Goal: Register for event/course

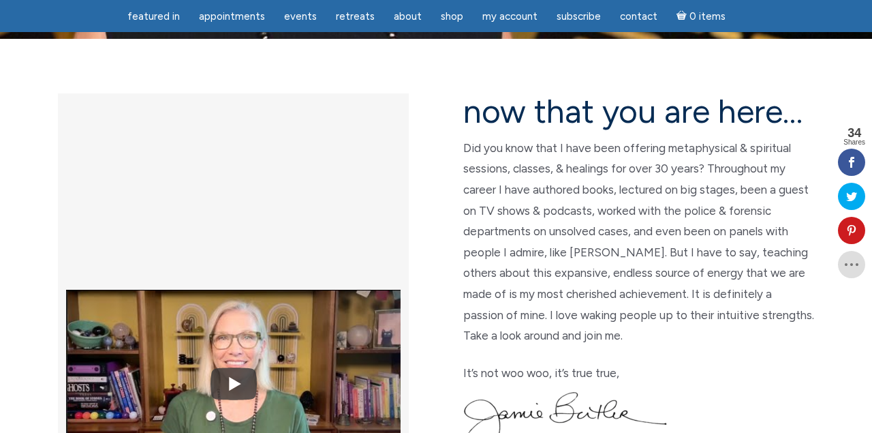
scroll to position [330, 0]
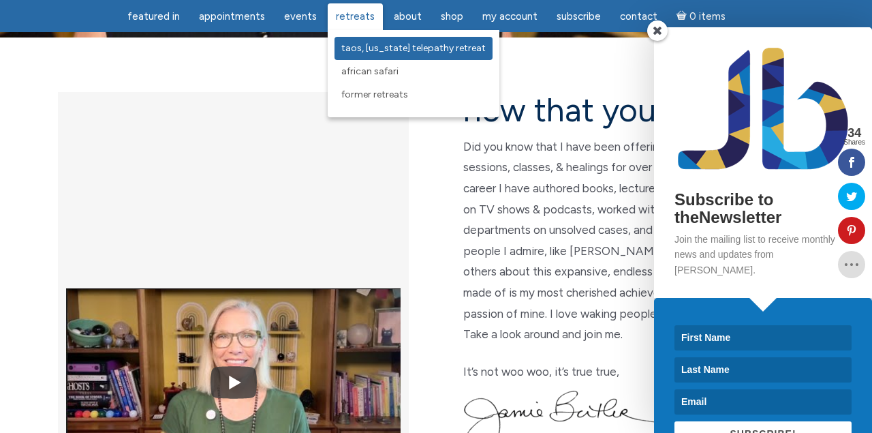
click at [351, 45] on span "Taos, [US_STATE] Telepathy Retreat" at bounding box center [413, 48] width 144 height 12
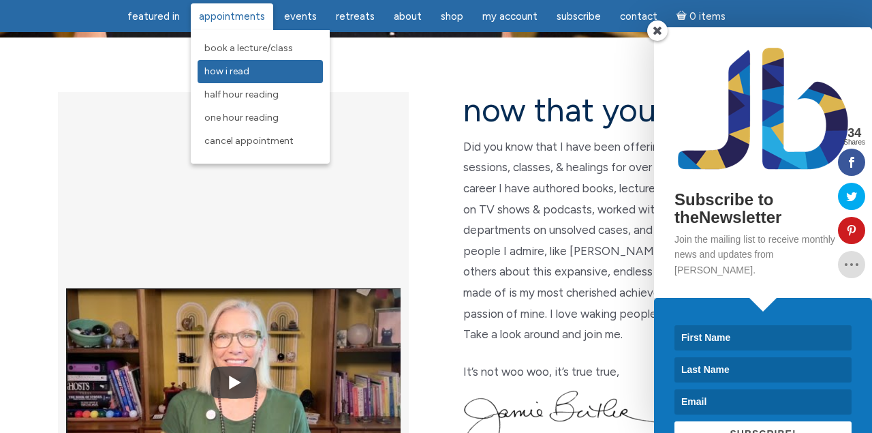
click at [245, 74] on span "How I Read" at bounding box center [226, 71] width 45 height 12
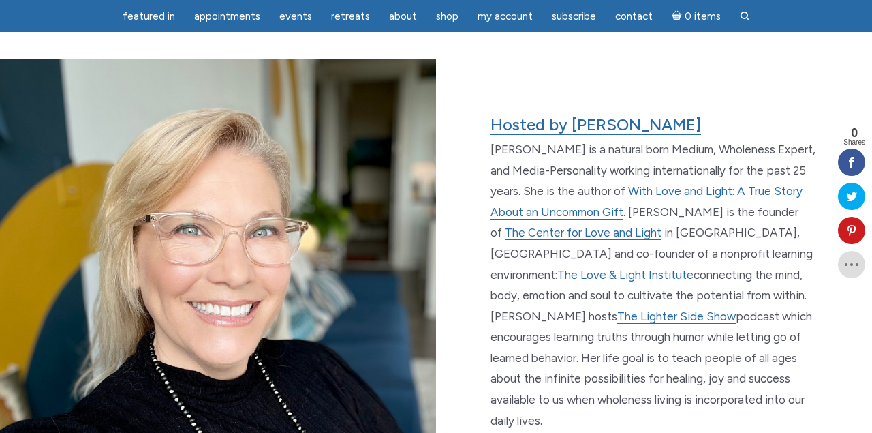
scroll to position [2108, 0]
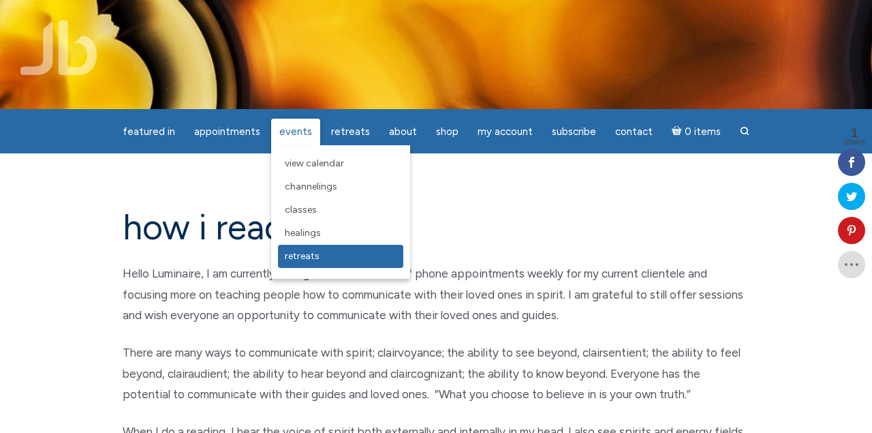
click at [302, 262] on link "Retreats" at bounding box center [340, 256] width 125 height 23
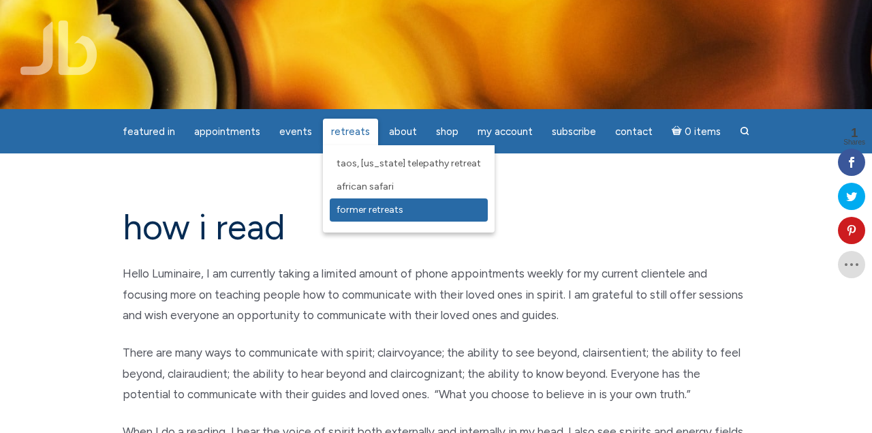
click at [346, 210] on span "Former Retreats" at bounding box center [370, 210] width 67 height 12
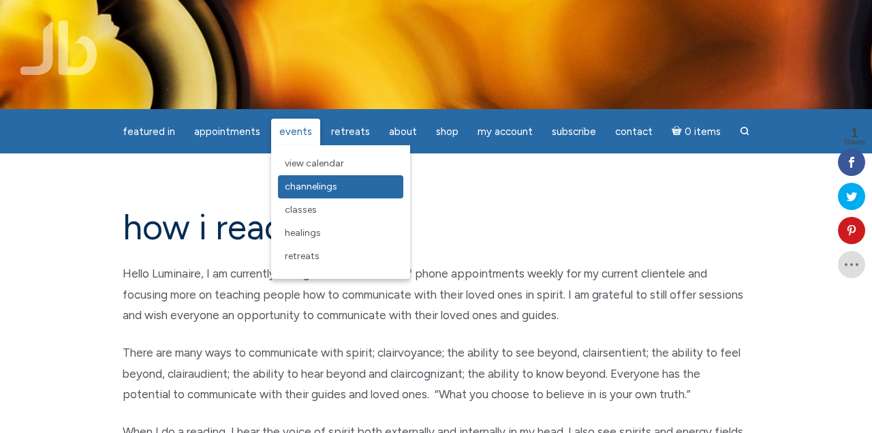
click at [301, 185] on span "Channelings" at bounding box center [311, 187] width 52 height 12
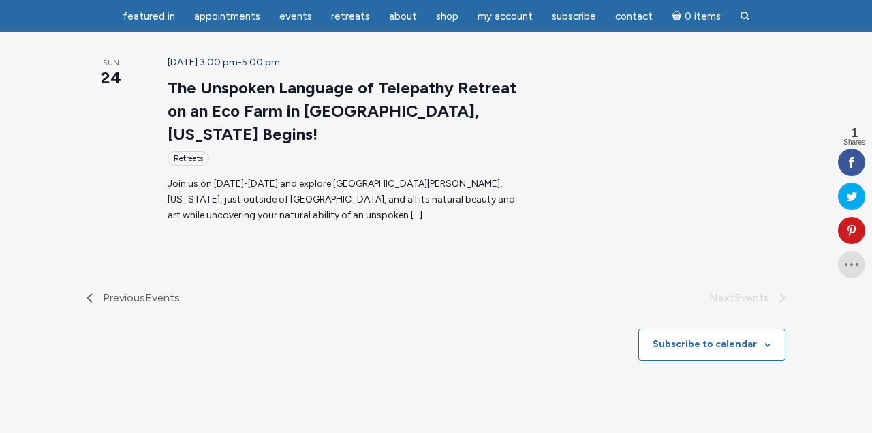
scroll to position [282, 0]
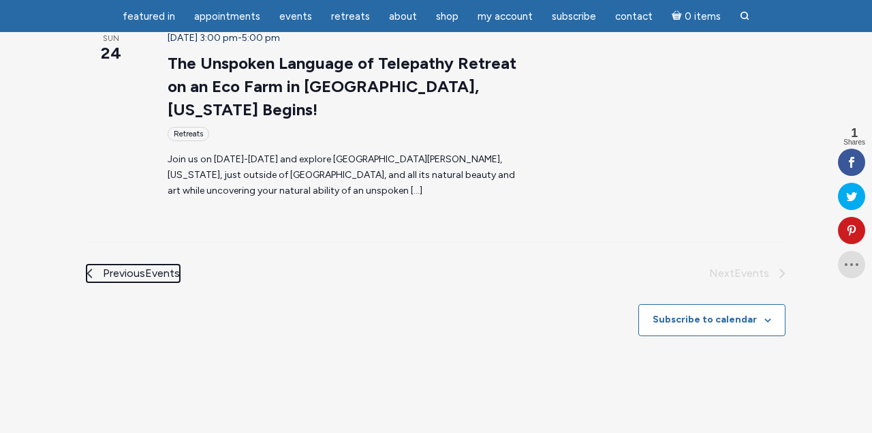
click at [103, 264] on span "Previous Events" at bounding box center [141, 273] width 77 height 18
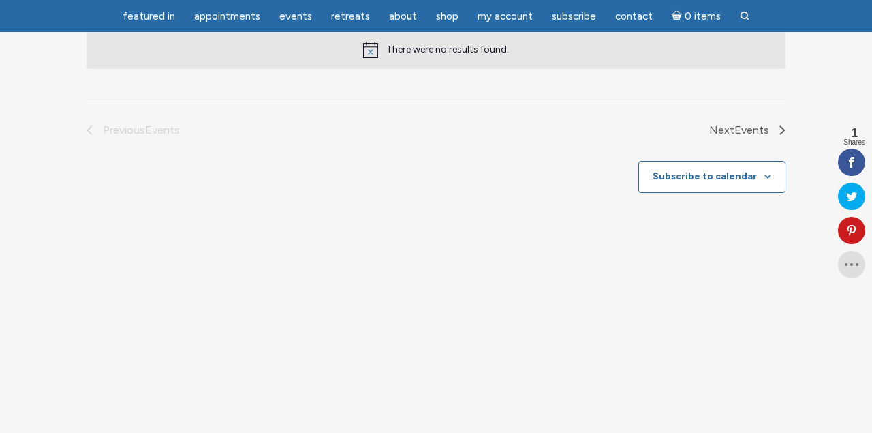
scroll to position [0, 0]
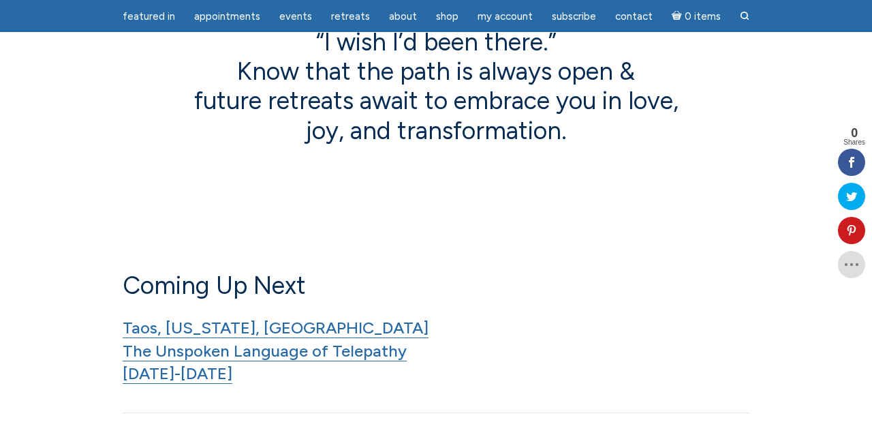
scroll to position [629, 0]
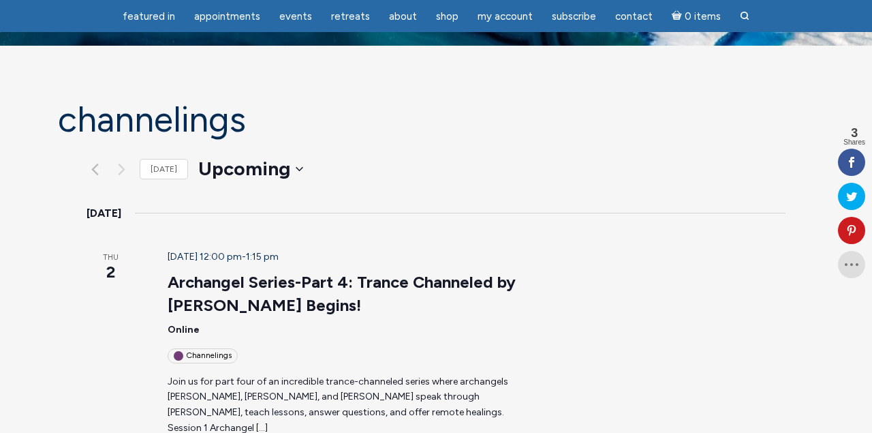
scroll to position [69, 0]
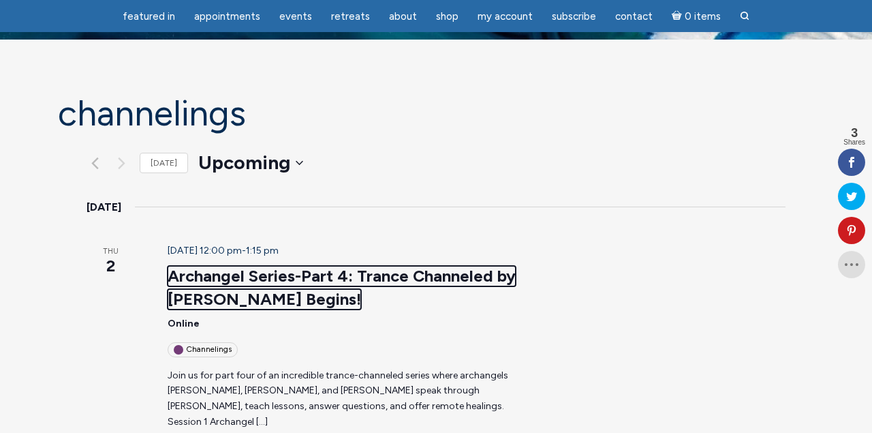
click at [187, 277] on link "Archangel Series-Part 4: Trance Channeled by [PERSON_NAME] Begins!" at bounding box center [342, 288] width 348 height 44
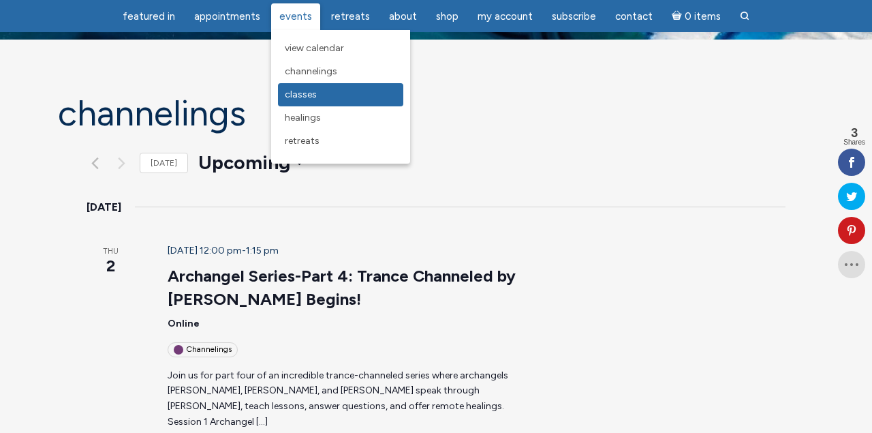
click at [300, 95] on span "Classes" at bounding box center [301, 95] width 32 height 12
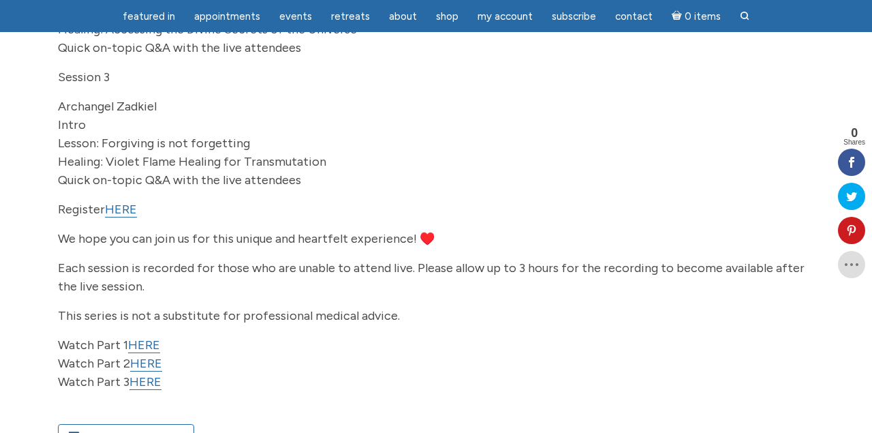
scroll to position [476, 0]
click at [123, 217] on link "HERE" at bounding box center [121, 209] width 32 height 16
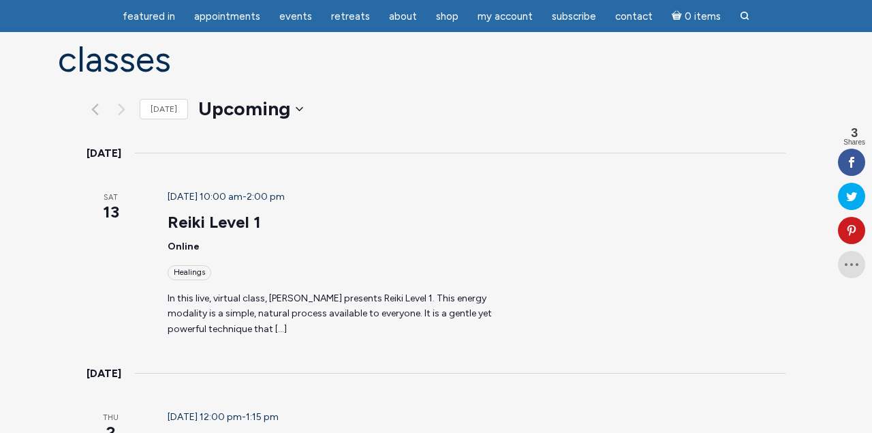
scroll to position [125, 0]
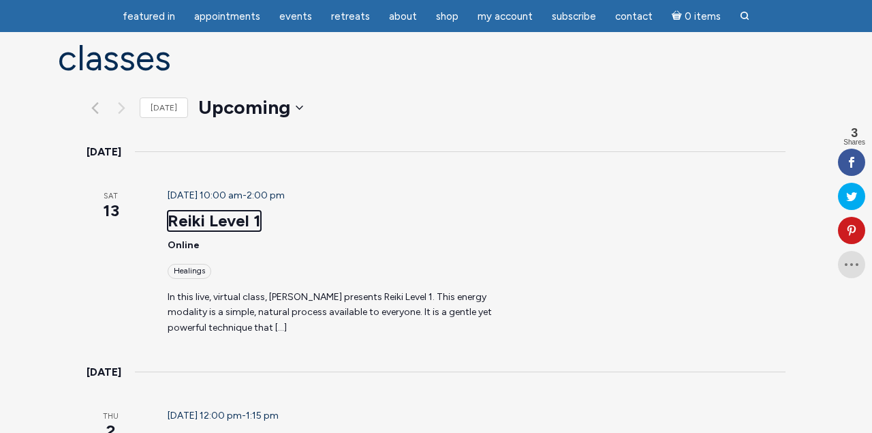
click at [181, 216] on link "Reiki Level 1" at bounding box center [214, 221] width 93 height 20
click at [174, 212] on link "Reiki Level 1" at bounding box center [214, 221] width 93 height 20
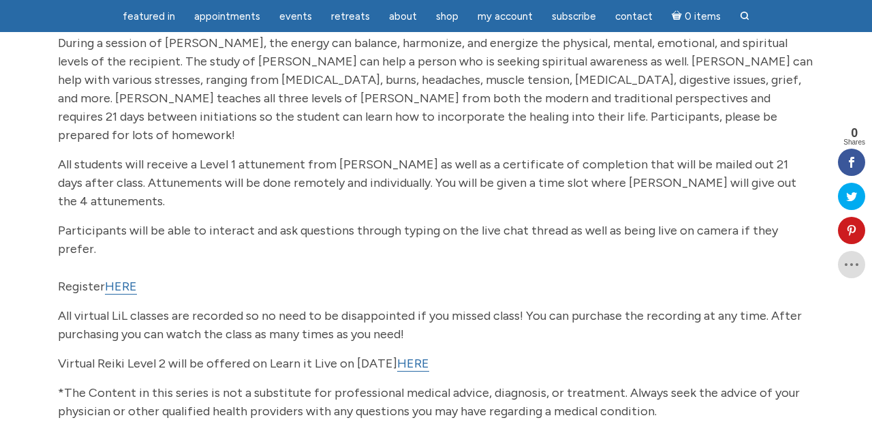
scroll to position [305, 0]
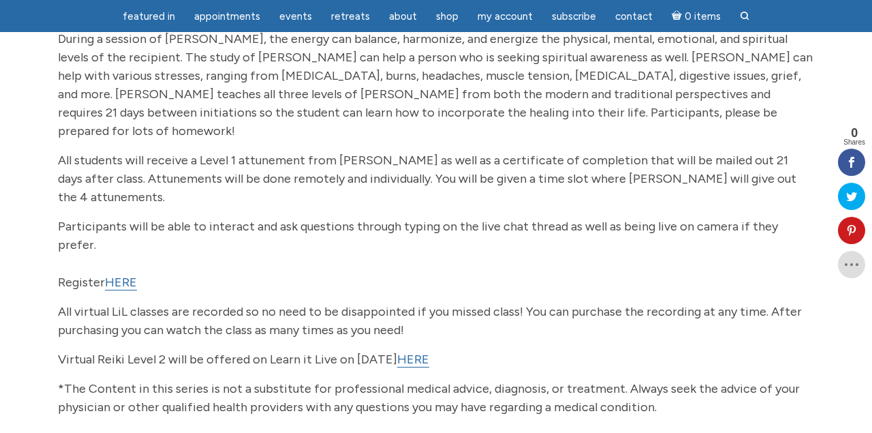
click at [118, 275] on link "HERE" at bounding box center [121, 283] width 32 height 16
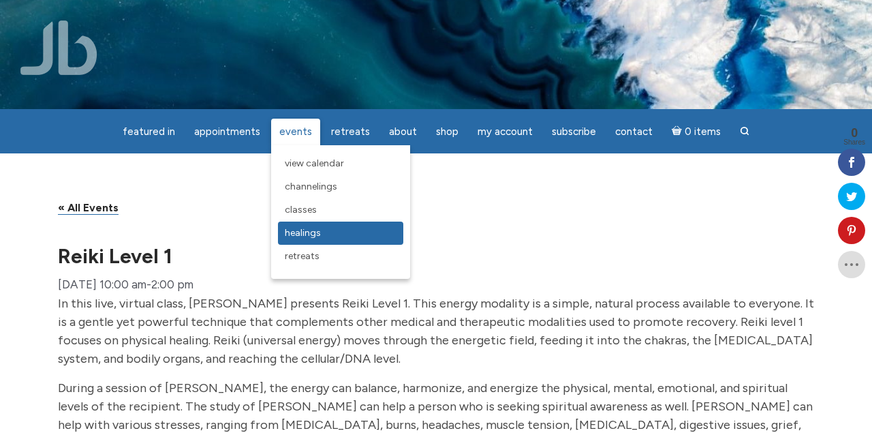
click at [307, 238] on span "Healings" at bounding box center [303, 233] width 36 height 12
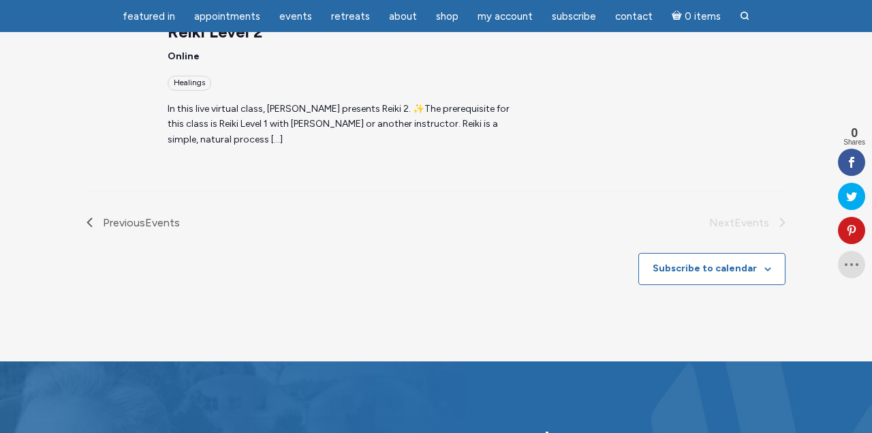
scroll to position [1360, 0]
